Goal: Task Accomplishment & Management: Use online tool/utility

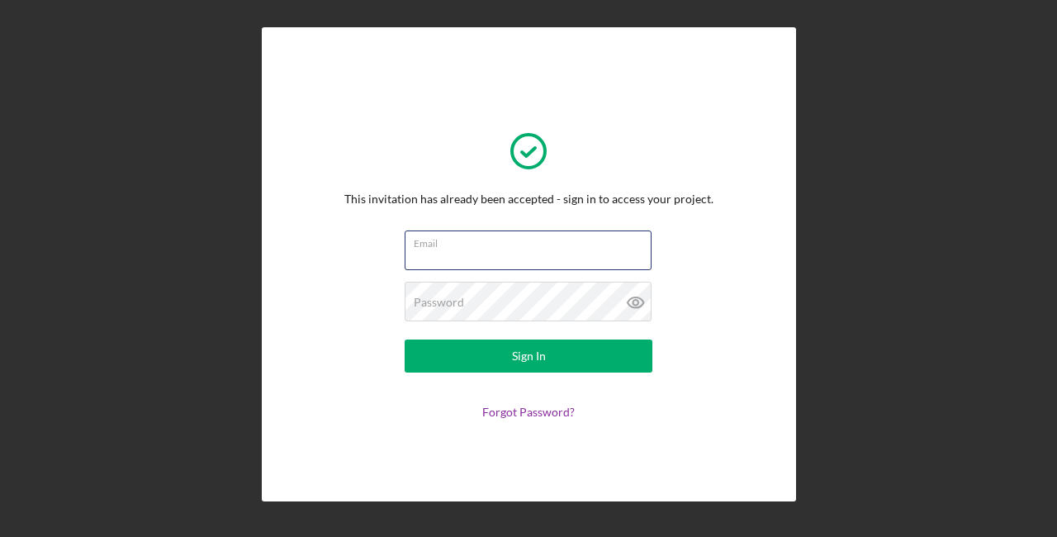
type input "[EMAIL_ADDRESS][DOMAIN_NAME]"
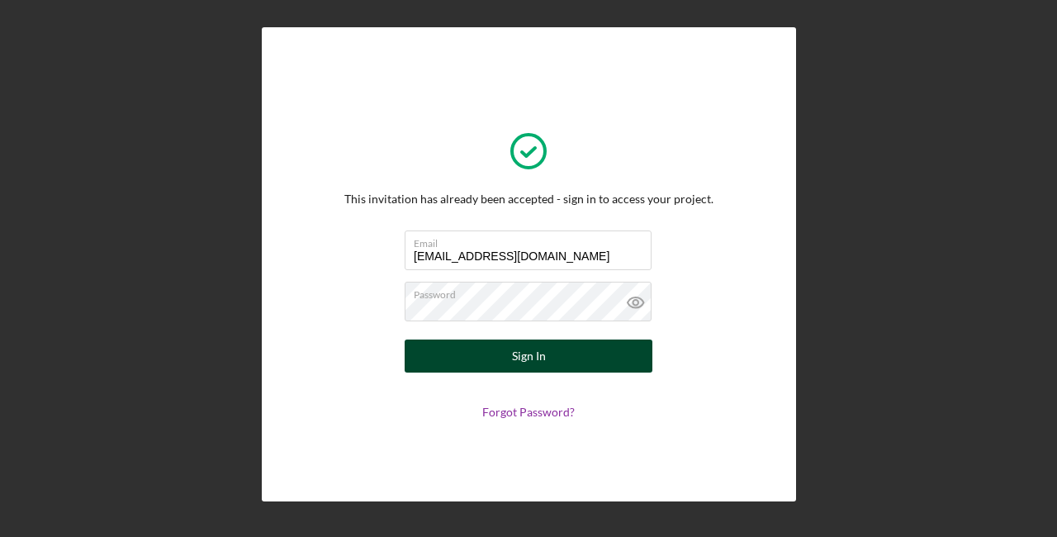
click at [480, 354] on button "Sign In" at bounding box center [528, 355] width 248 height 33
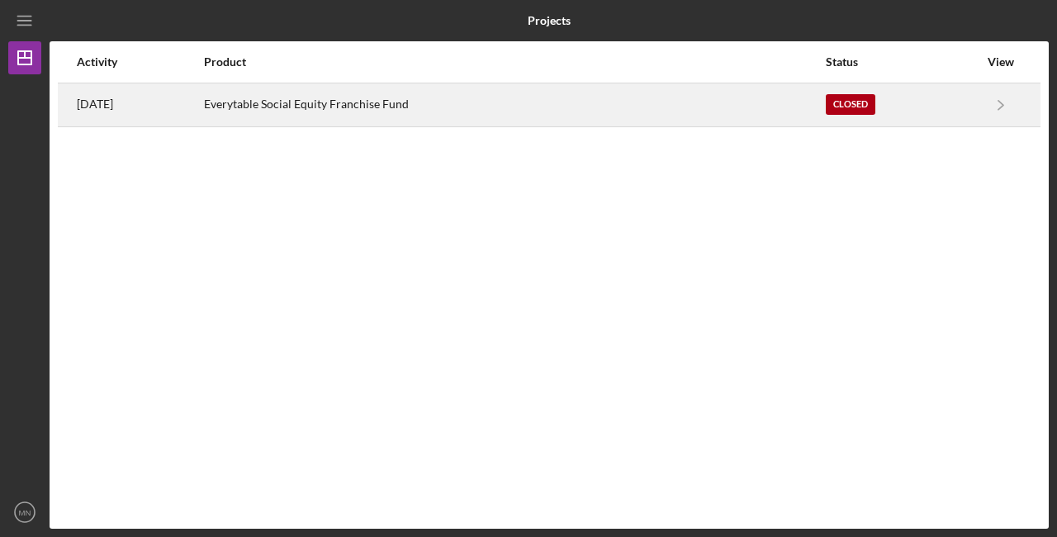
click at [673, 103] on div "Everytable Social Equity Franchise Fund" at bounding box center [514, 104] width 620 height 41
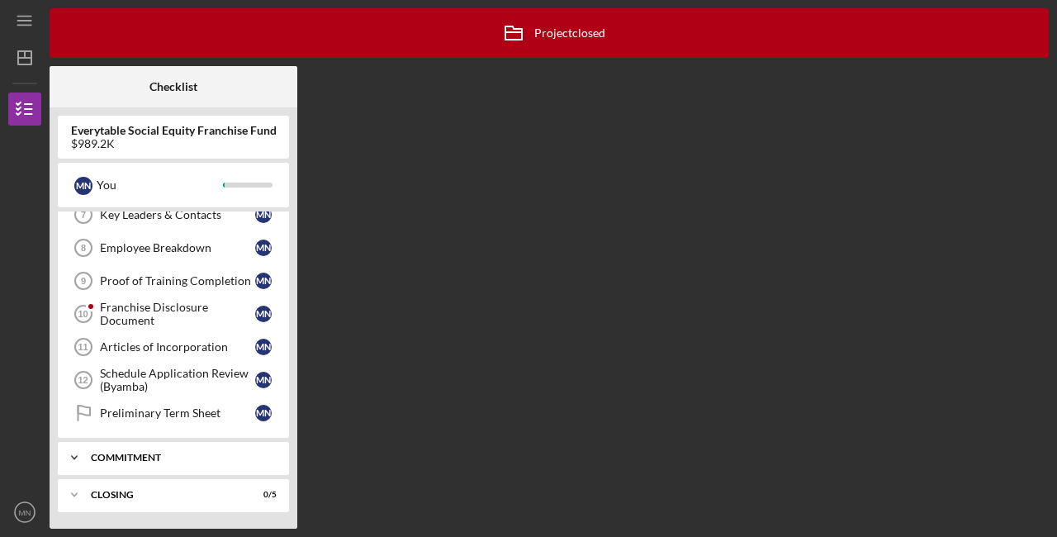
scroll to position [245, 0]
click at [125, 461] on div "Commitment" at bounding box center [179, 457] width 177 height 10
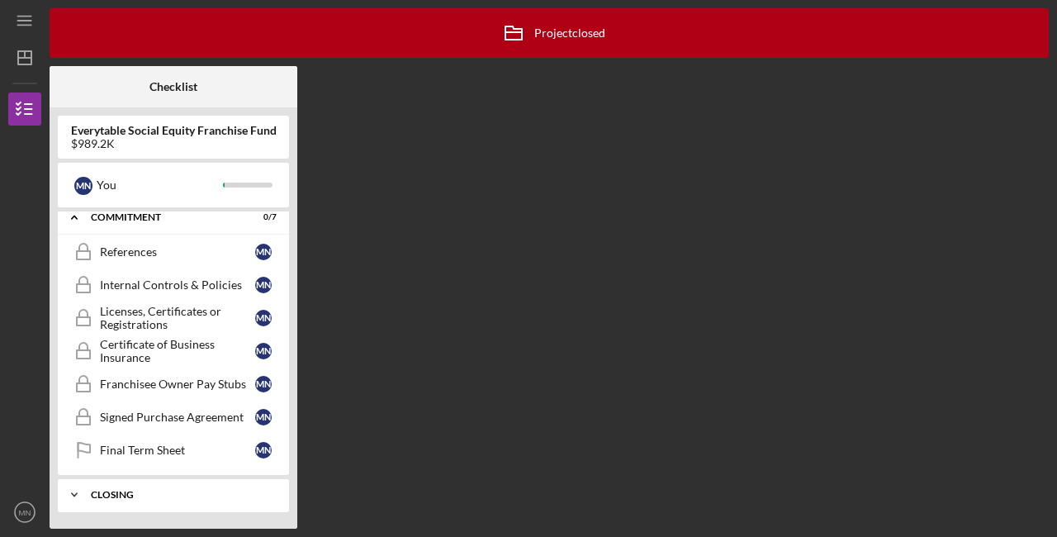
scroll to position [485, 0]
click at [122, 494] on div "Closing" at bounding box center [179, 495] width 177 height 10
click at [128, 396] on link "Franchisee Owner Pay Stubs Franchisee Owner Pay Stubs M N" at bounding box center [173, 383] width 215 height 33
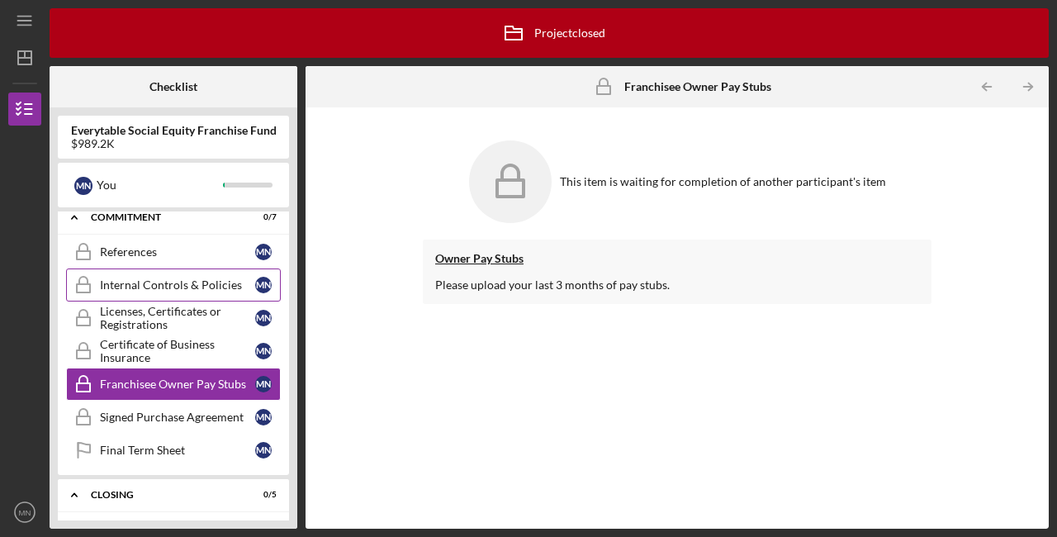
click at [183, 291] on link "Internal Controls & Policies Internal Controls & Policies M N" at bounding box center [173, 284] width 215 height 33
